Goal: Navigation & Orientation: Find specific page/section

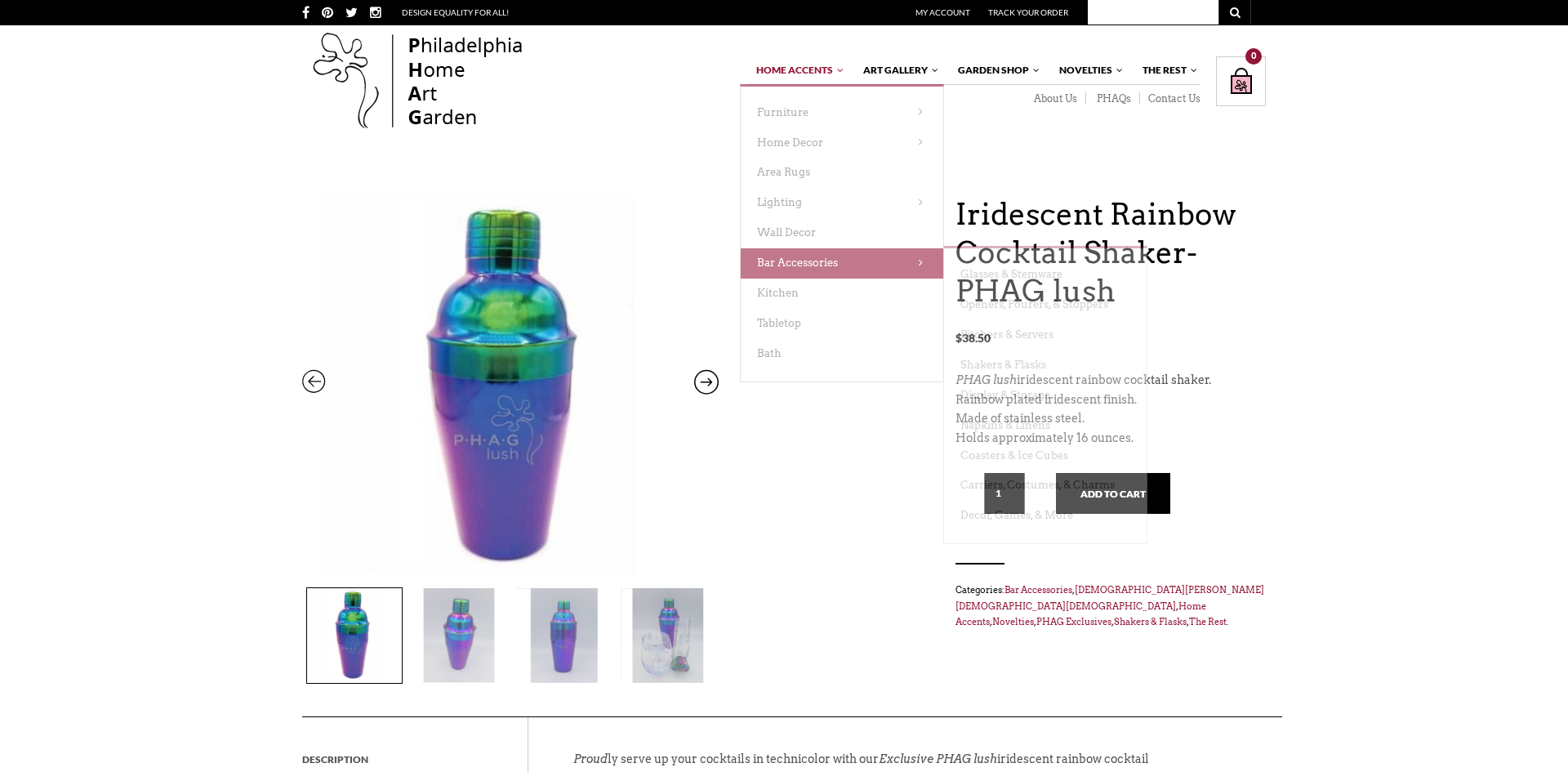
click at [808, 255] on link "Bar Accessories" at bounding box center [843, 263] width 203 height 30
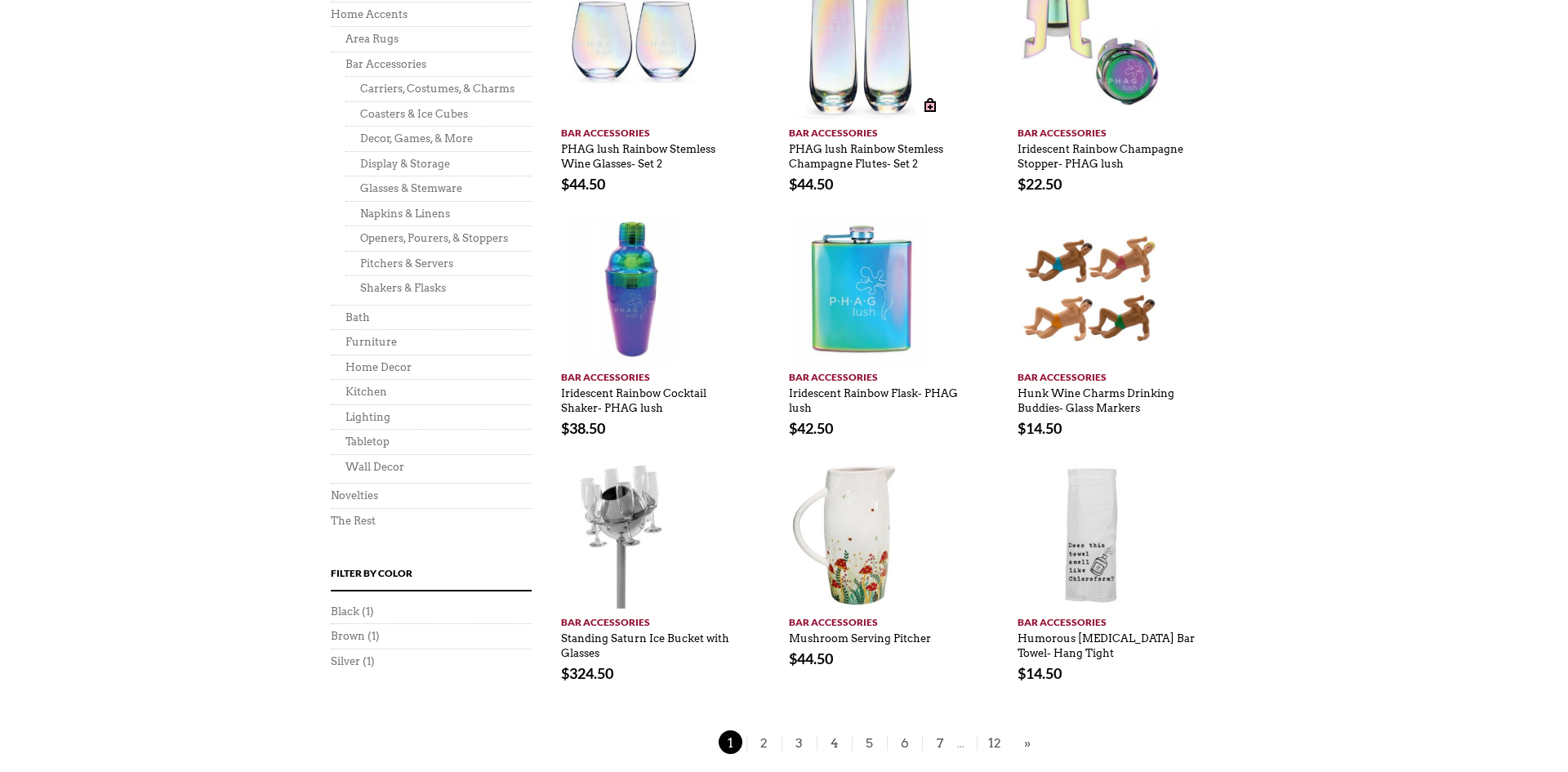
scroll to position [917, 0]
click at [419, 293] on link "Shakers & Flasks" at bounding box center [403, 287] width 86 height 12
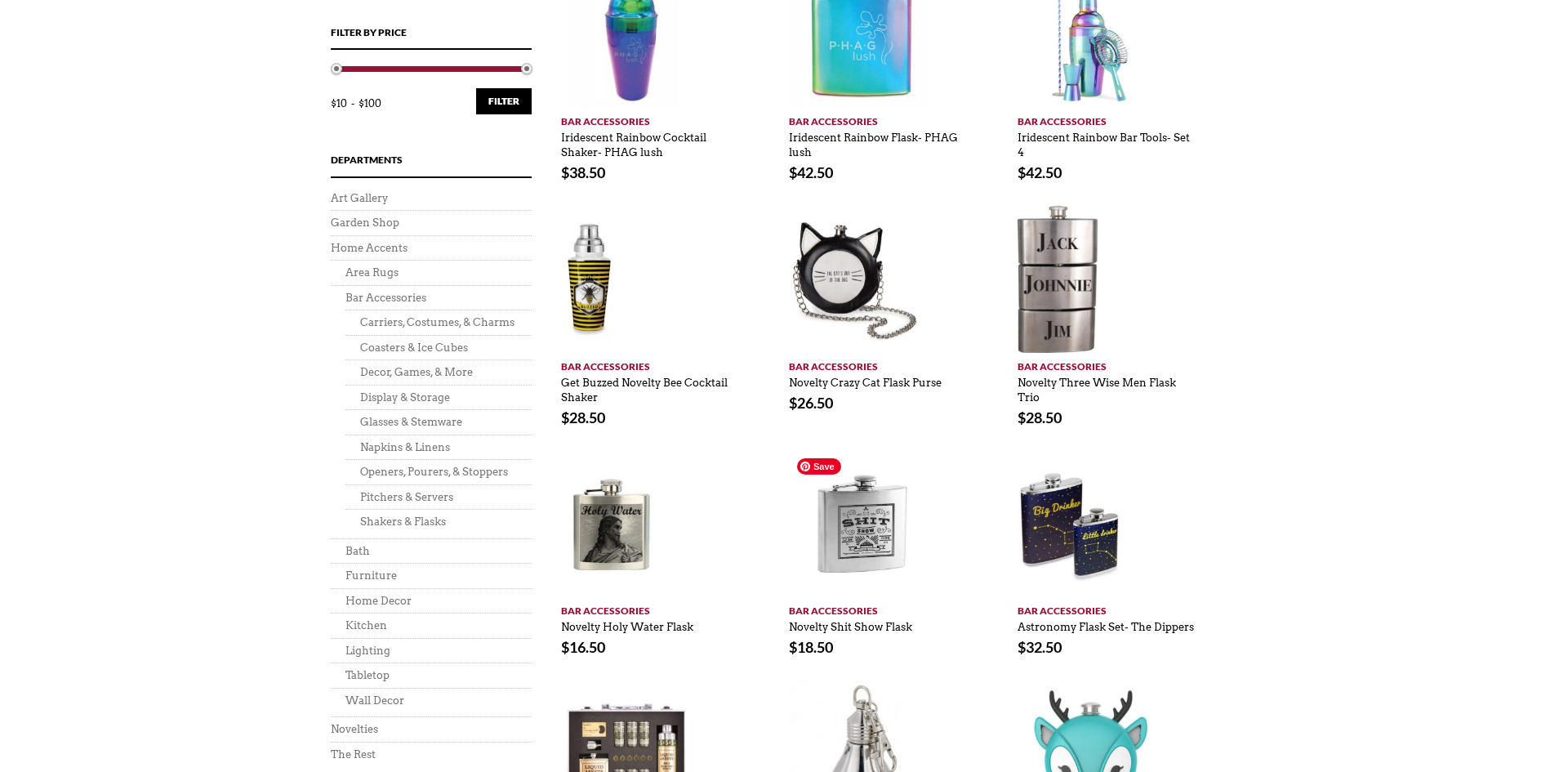
scroll to position [674, 0]
